Goal: Information Seeking & Learning: Learn about a topic

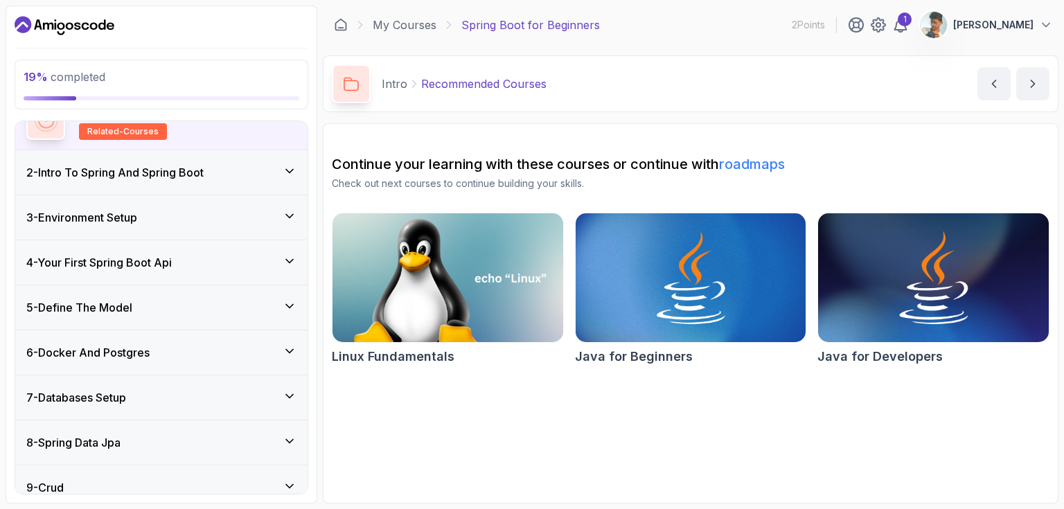
scroll to position [134, 0]
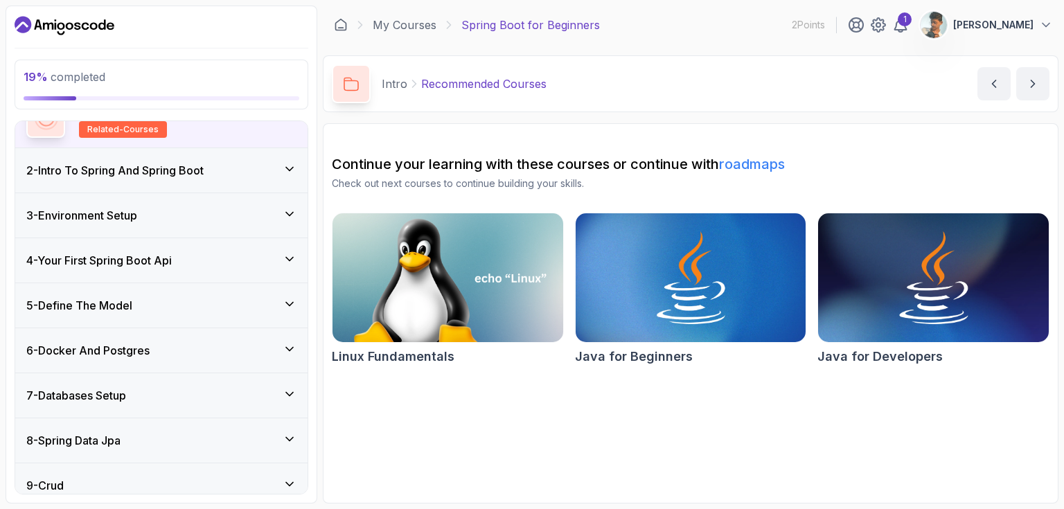
click at [290, 170] on icon at bounding box center [290, 169] width 14 height 14
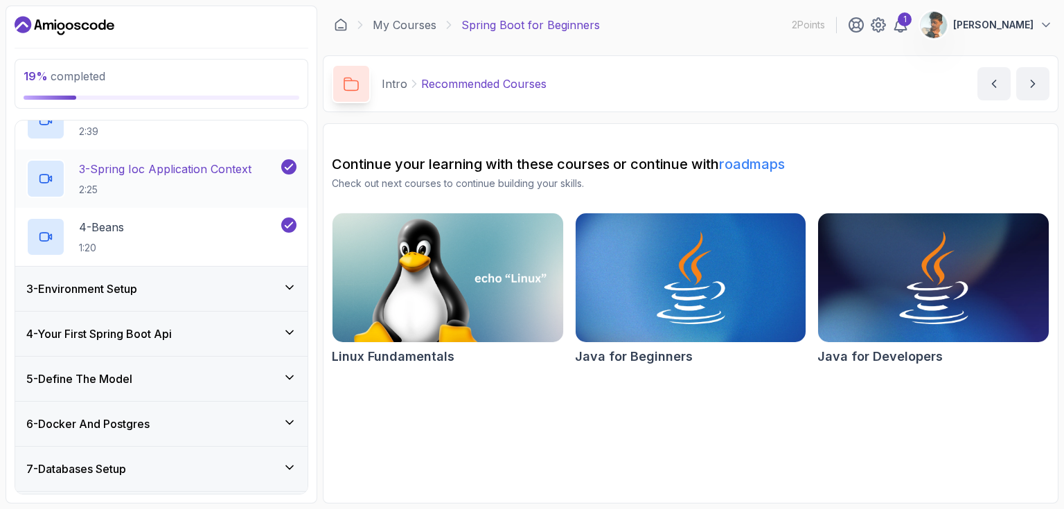
scroll to position [179, 0]
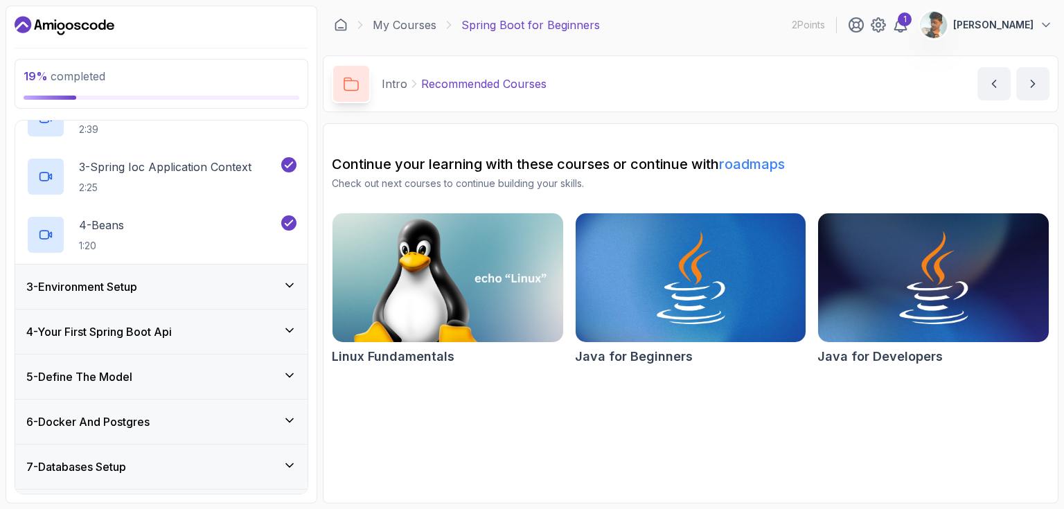
click at [137, 281] on h3 "3 - Environment Setup" at bounding box center [81, 287] width 111 height 17
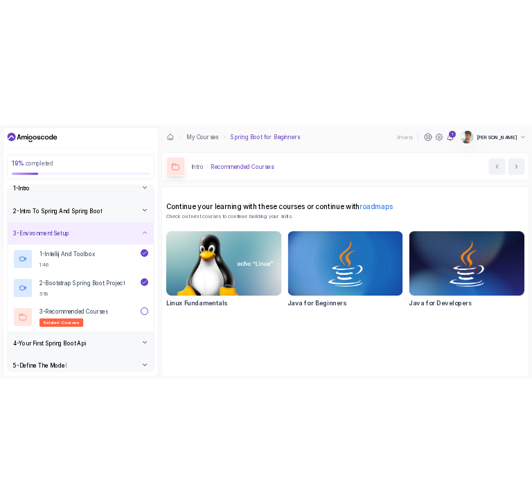
scroll to position [15, 0]
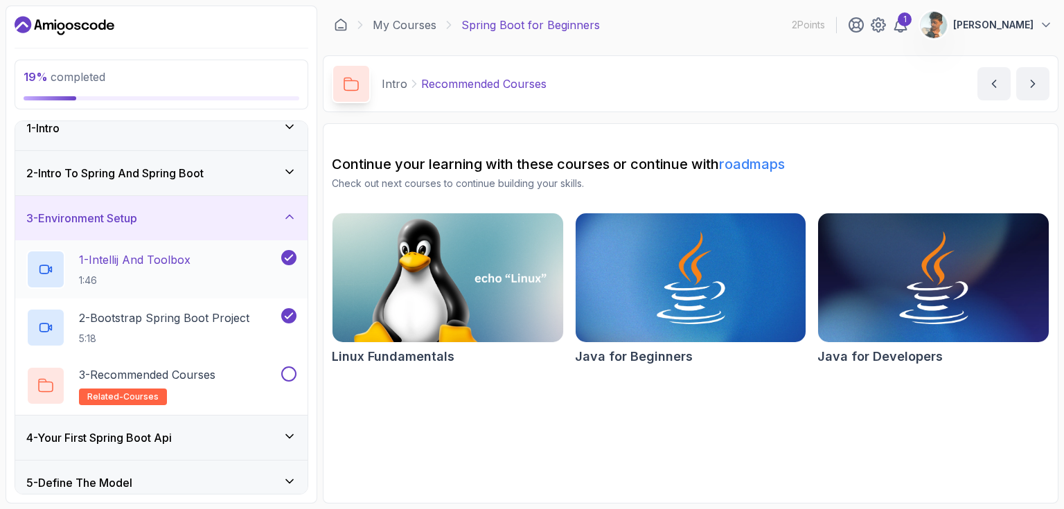
click at [179, 263] on p "1 - Intellij And Toolbox" at bounding box center [135, 260] width 112 height 17
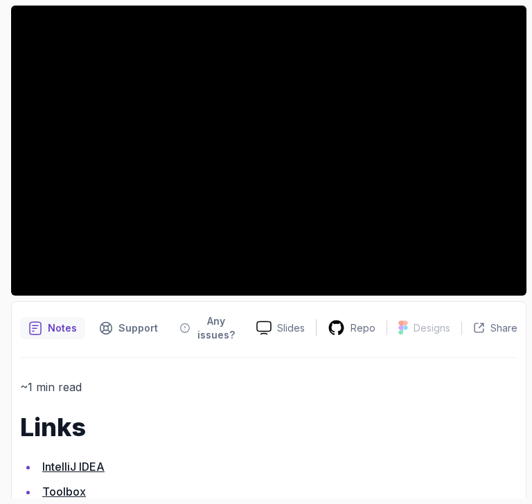
scroll to position [169, 0]
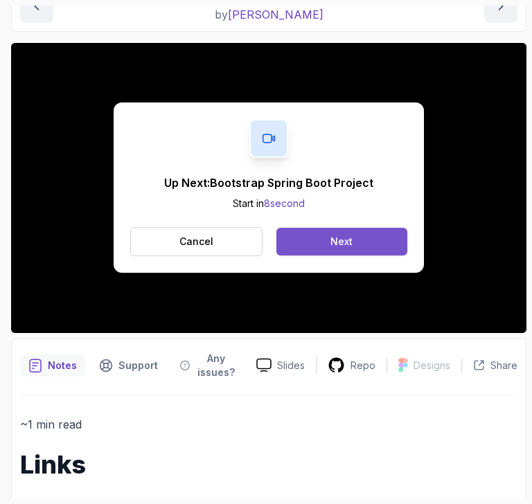
click at [332, 233] on button "Next" at bounding box center [341, 242] width 131 height 28
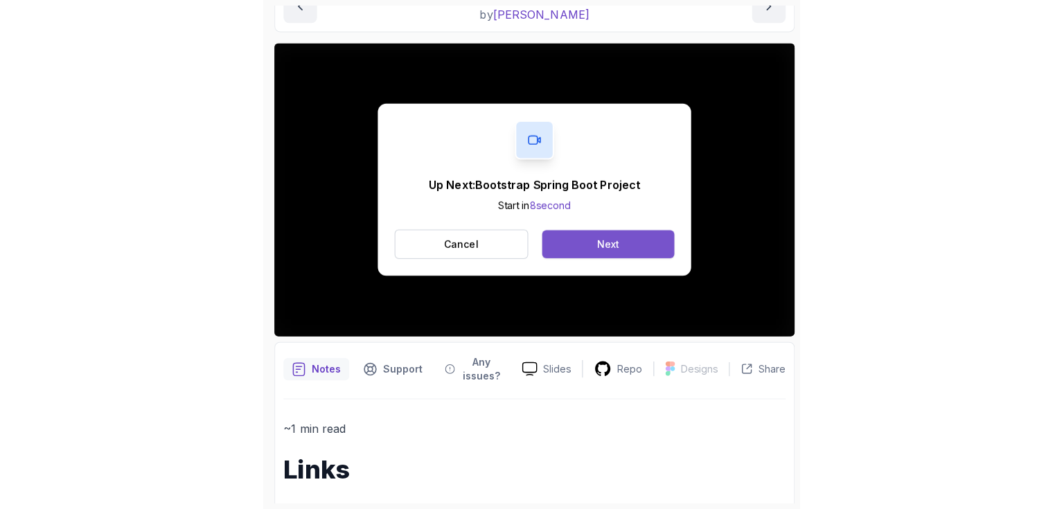
scroll to position [112, 0]
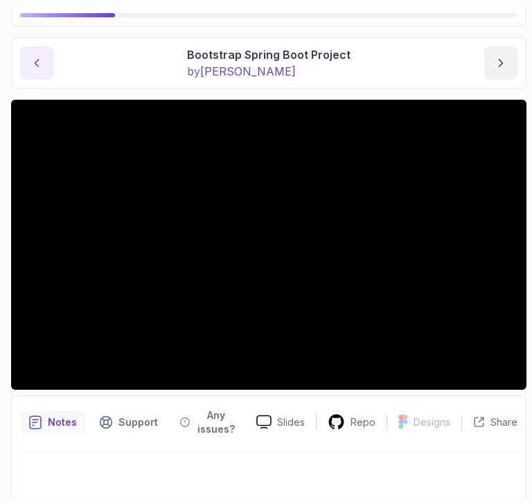
click at [42, 62] on icon "previous content" at bounding box center [37, 63] width 14 height 14
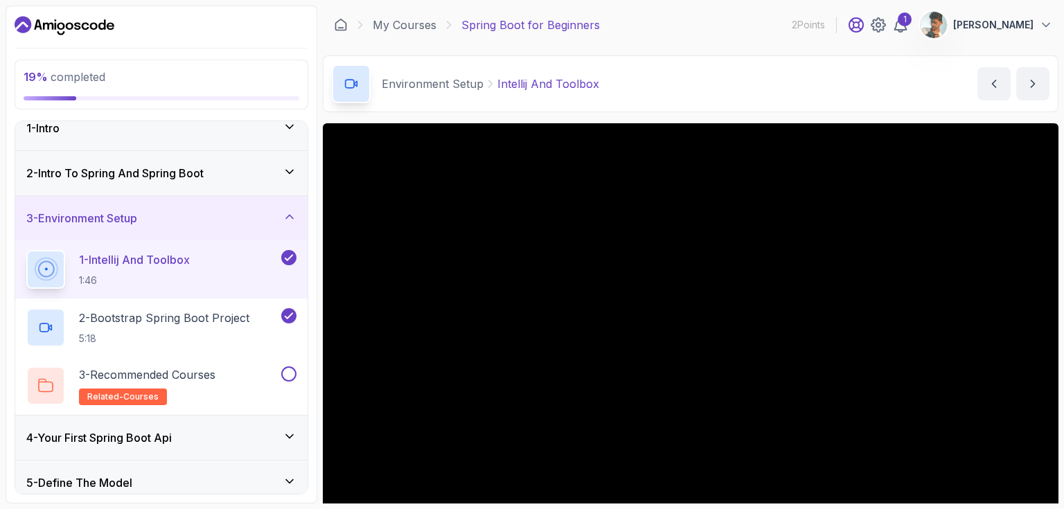
click at [865, 28] on icon at bounding box center [856, 25] width 17 height 17
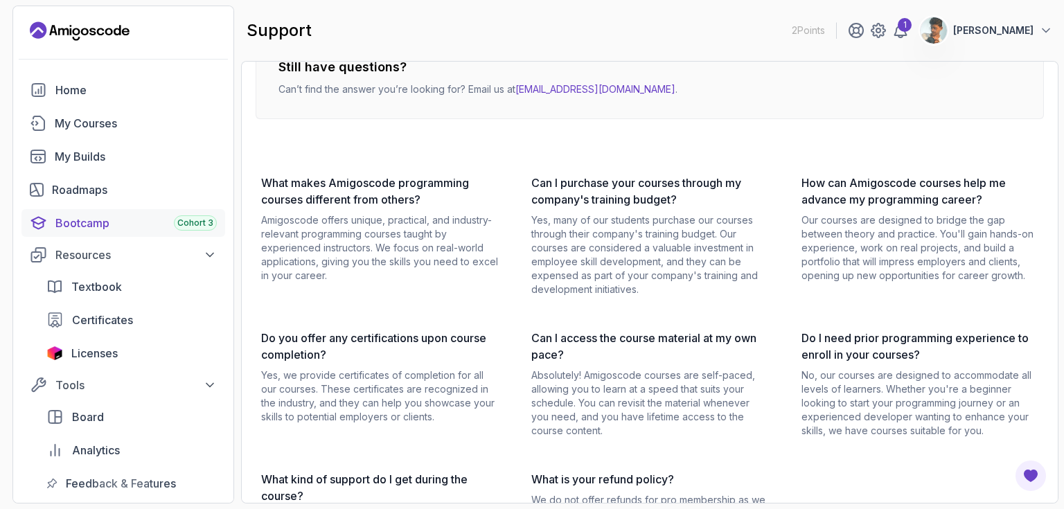
scroll to position [42, 0]
click at [94, 346] on span "Licenses" at bounding box center [94, 353] width 46 height 17
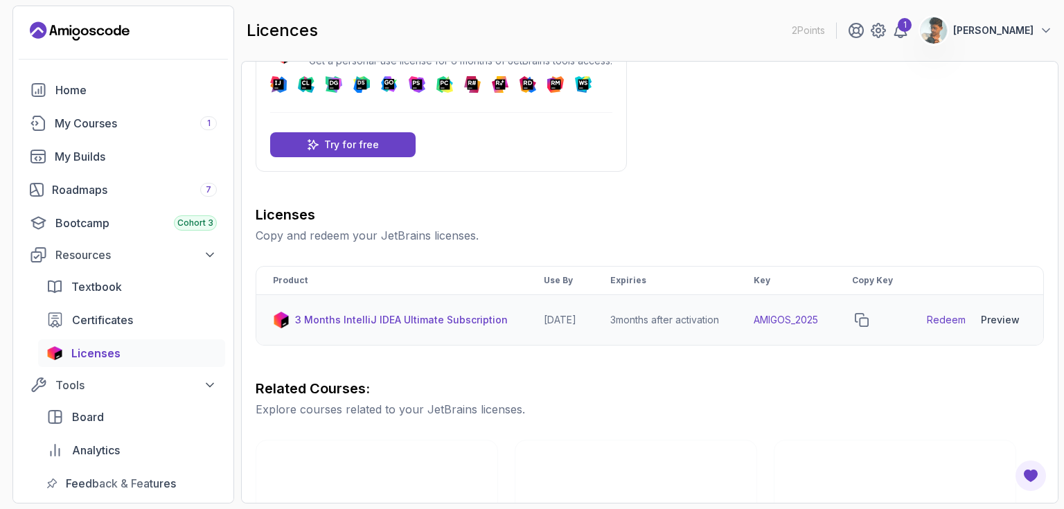
scroll to position [60, 0]
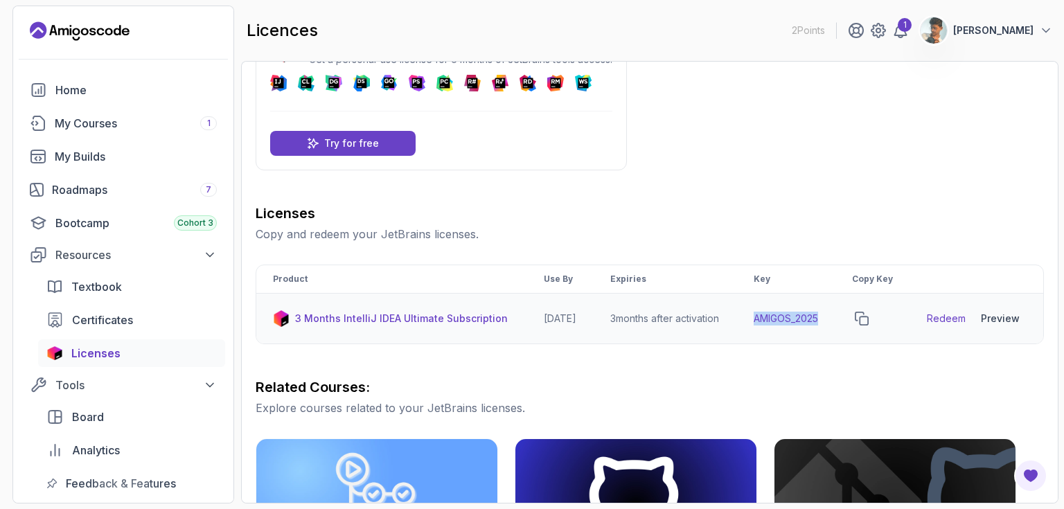
drag, startPoint x: 832, startPoint y: 326, endPoint x: 760, endPoint y: 331, distance: 71.5
click at [760, 331] on td "AMIGOS_2025" at bounding box center [786, 319] width 98 height 51
copy td "AMIGOS_2025"
click at [956, 326] on link "Redeem" at bounding box center [946, 319] width 39 height 14
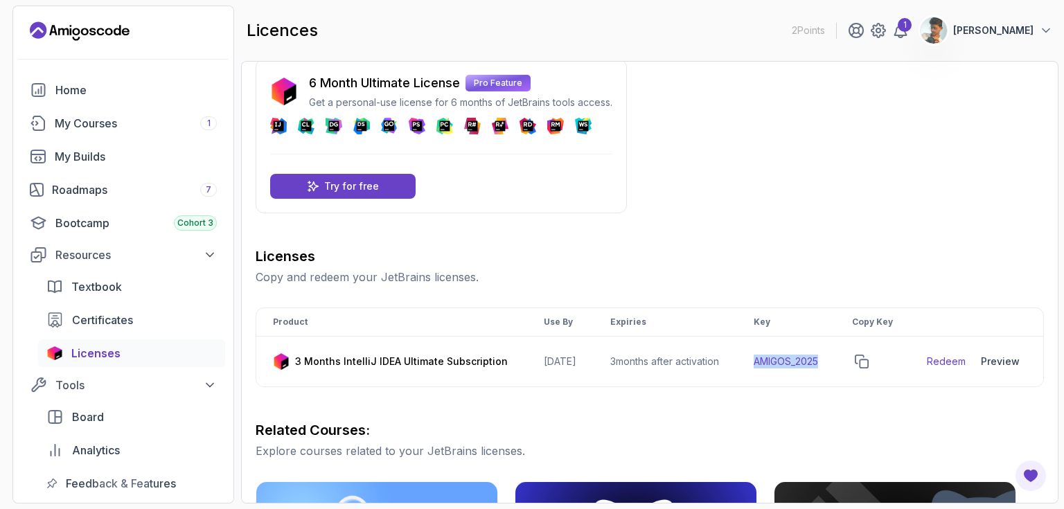
scroll to position [0, 0]
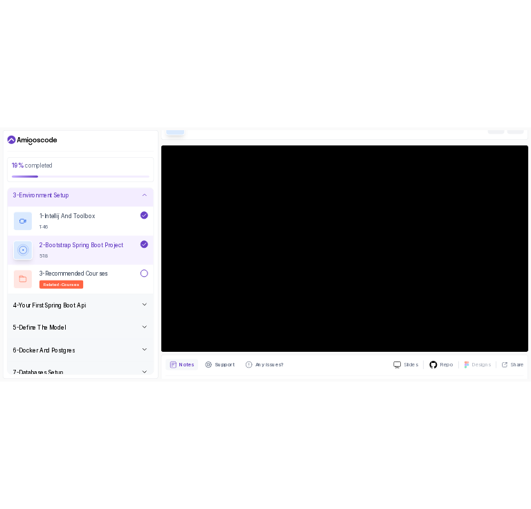
scroll to position [103, 0]
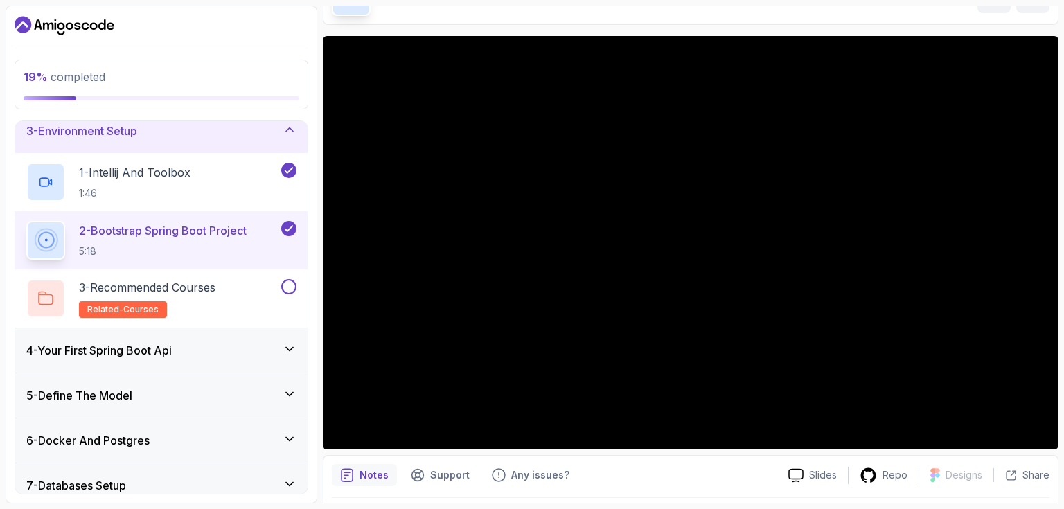
click at [114, 235] on p "2 - Bootstrap Spring Boot Project" at bounding box center [163, 230] width 168 height 17
click at [52, 236] on icon at bounding box center [46, 240] width 23 height 23
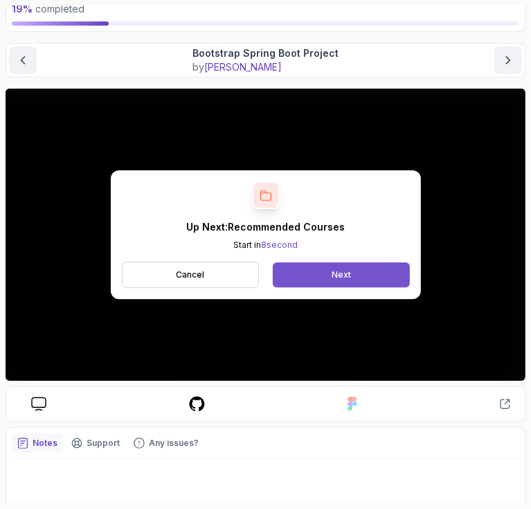
click at [330, 279] on button "Next" at bounding box center [341, 275] width 137 height 25
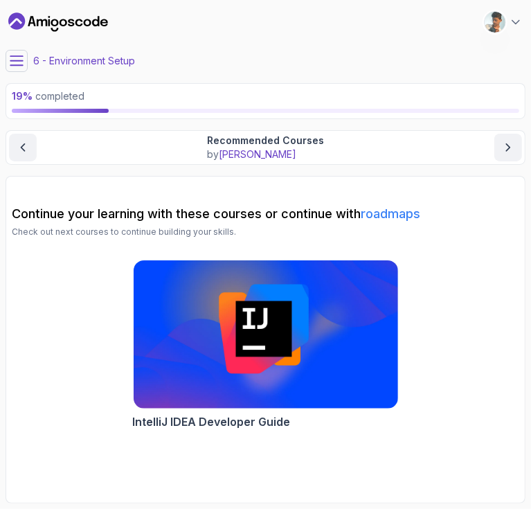
click at [308, 155] on p "by [PERSON_NAME]" at bounding box center [265, 155] width 117 height 14
click at [504, 141] on icon "next content" at bounding box center [509, 148] width 14 height 14
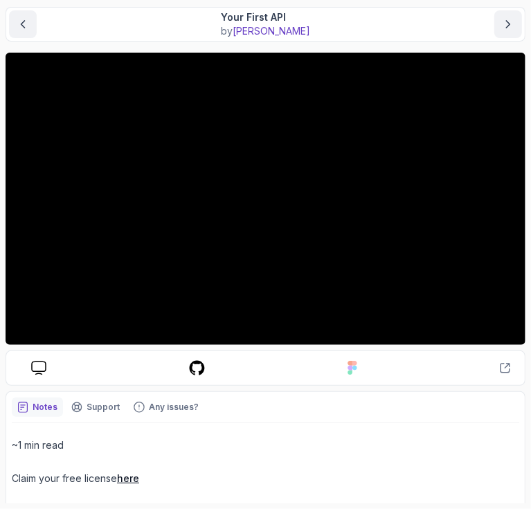
scroll to position [126, 0]
